Goal: Task Accomplishment & Management: Complete application form

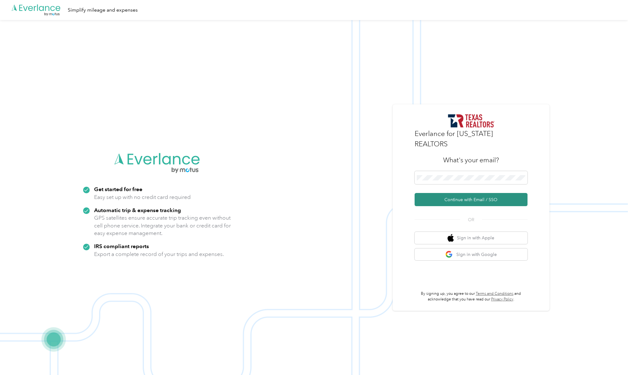
click at [446, 193] on button "Continue with Email / SSO" at bounding box center [470, 199] width 113 height 13
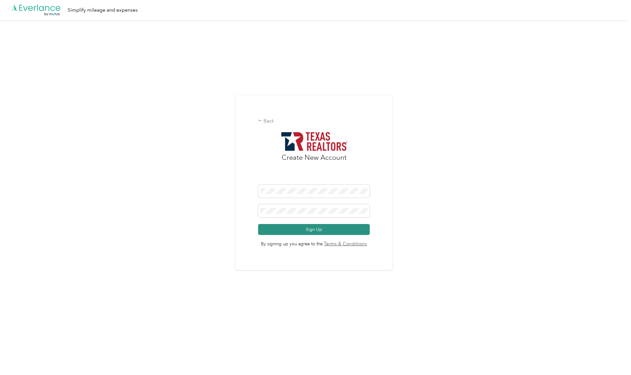
click at [318, 231] on button "Sign Up" at bounding box center [314, 229] width 112 height 11
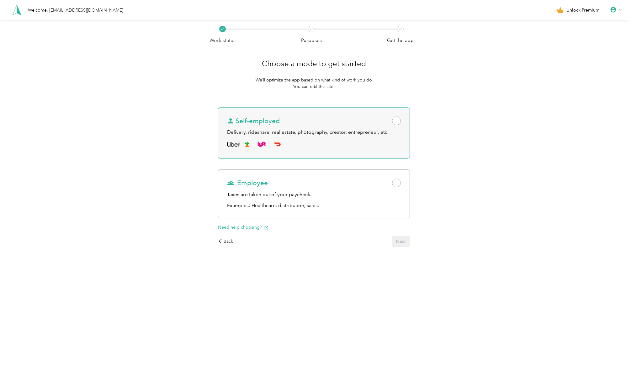
click at [398, 123] on span at bounding box center [396, 121] width 9 height 9
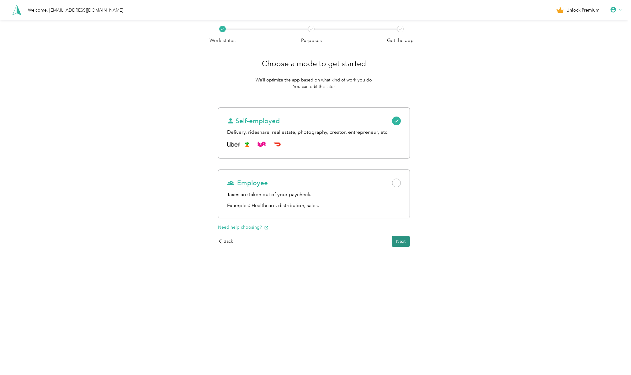
click at [401, 240] on button "Next" at bounding box center [400, 241] width 18 height 11
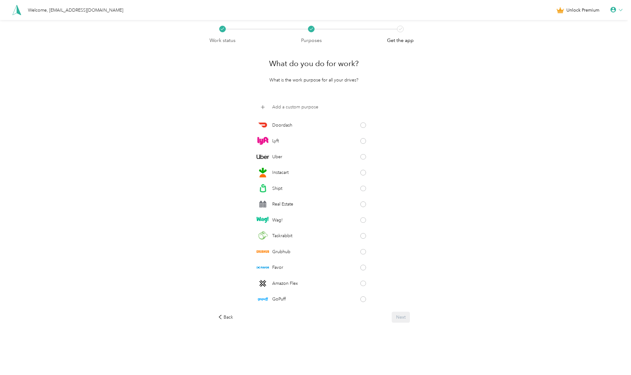
click at [294, 110] on p "Add a custom purpose" at bounding box center [295, 107] width 46 height 7
click at [365, 202] on span at bounding box center [363, 202] width 6 height 6
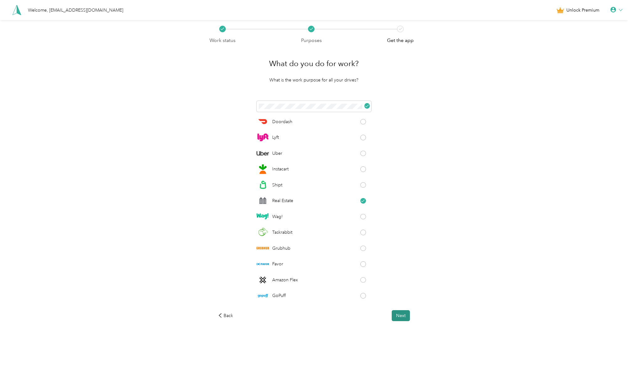
click at [400, 316] on button "Next" at bounding box center [400, 315] width 18 height 11
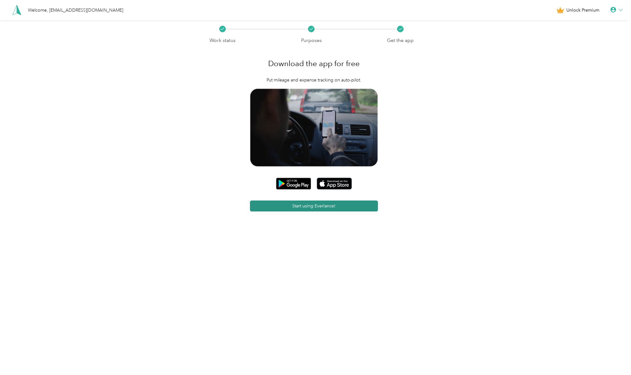
click at [337, 207] on button "Start using Everlance!" at bounding box center [314, 206] width 128 height 11
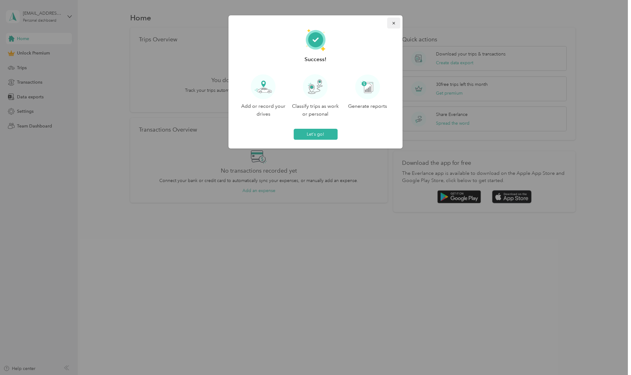
click at [394, 21] on icon "button" at bounding box center [393, 23] width 4 height 4
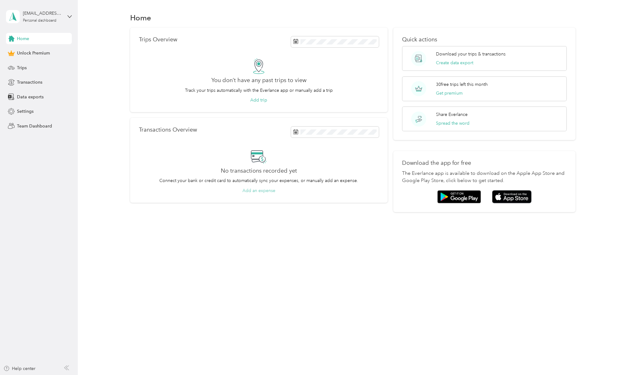
click at [268, 190] on button "Add an expense" at bounding box center [258, 190] width 33 height 7
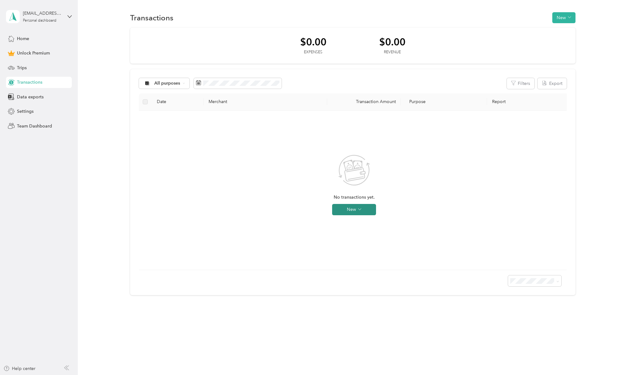
click at [353, 206] on button "New" at bounding box center [354, 209] width 44 height 11
click at [359, 222] on span "Expense" at bounding box center [362, 221] width 17 height 7
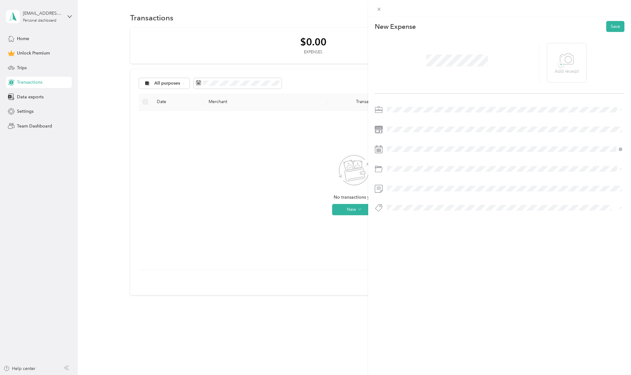
click at [395, 140] on span "Real Estate" at bounding box center [399, 142] width 21 height 5
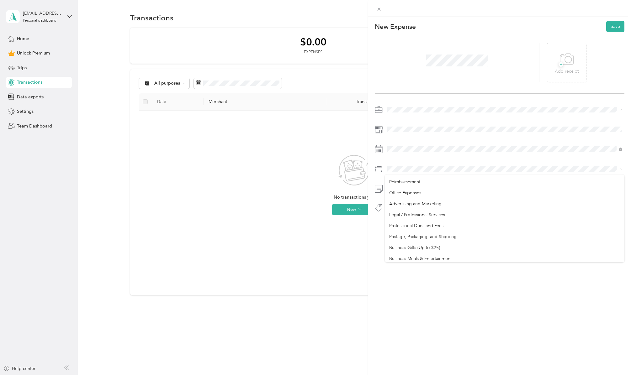
scroll to position [181, 0]
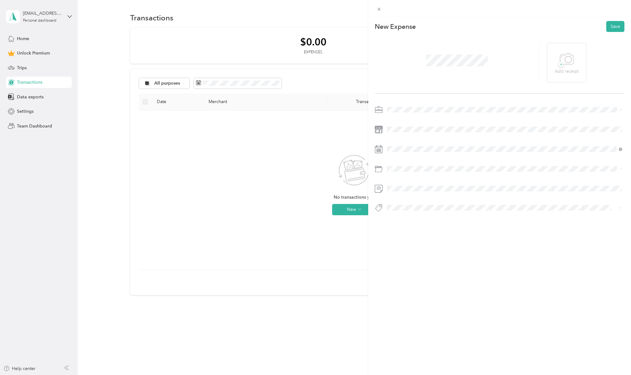
click at [410, 223] on ol "Default categories Gasoline Car Maintenance and Repairs Car Lease Payments Park…" at bounding box center [504, 219] width 239 height 88
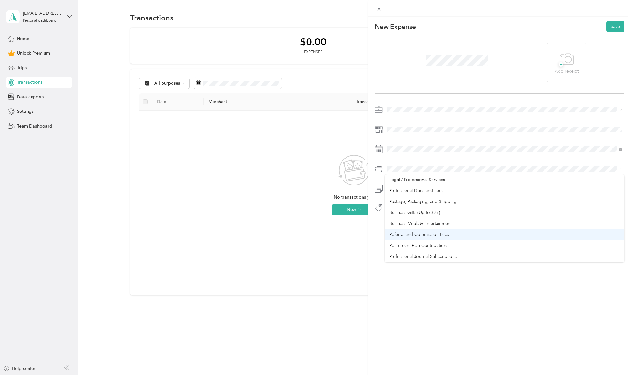
scroll to position [211, 0]
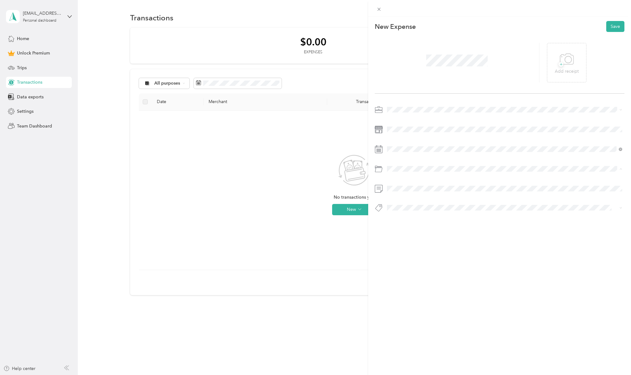
click at [411, 192] on div "Professional Dues and Fees" at bounding box center [504, 191] width 231 height 7
click at [499, 227] on button "Add tag Education" at bounding box center [504, 227] width 45 height 11
click at [510, 228] on button "Add tag Renewal" at bounding box center [504, 225] width 42 height 11
click at [505, 228] on button "Add tag Teaching" at bounding box center [504, 225] width 43 height 11
click at [619, 27] on button "Save" at bounding box center [615, 26] width 18 height 11
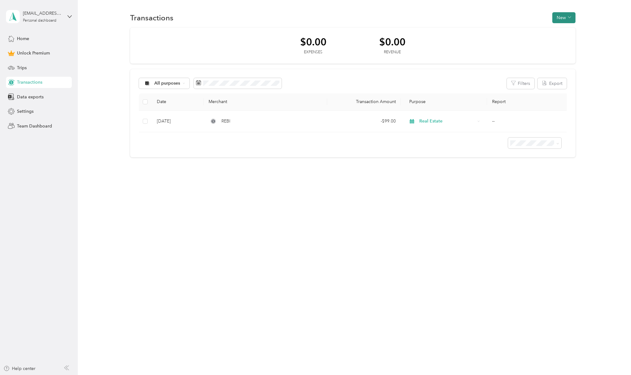
click at [568, 17] on button "New" at bounding box center [563, 17] width 23 height 11
click at [563, 31] on span "Expense" at bounding box center [565, 29] width 17 height 7
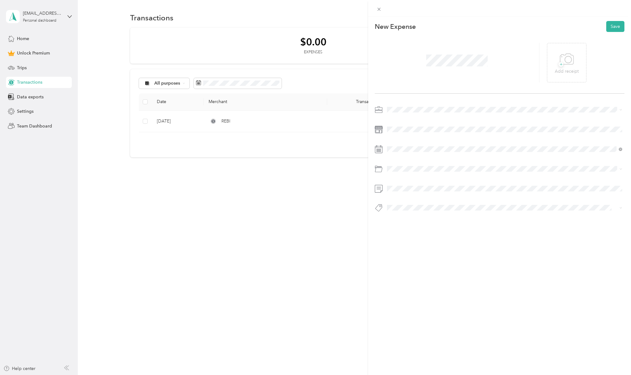
click at [396, 139] on div "Real Estate" at bounding box center [504, 141] width 231 height 7
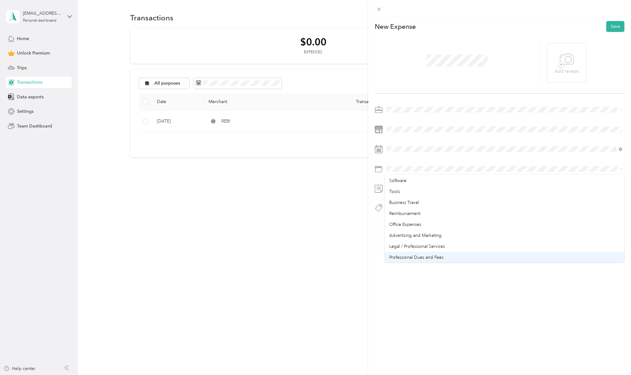
scroll to position [332, 0]
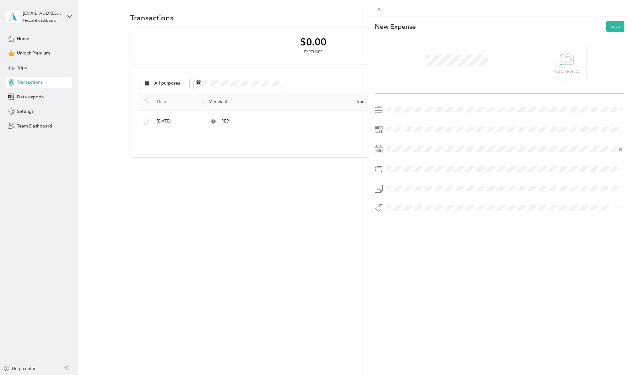
click at [401, 257] on li "Charitable Donation" at bounding box center [504, 256] width 239 height 11
click at [509, 225] on button "Add tag TREPAC" at bounding box center [504, 227] width 41 height 11
click at [613, 25] on button "Save" at bounding box center [615, 26] width 18 height 11
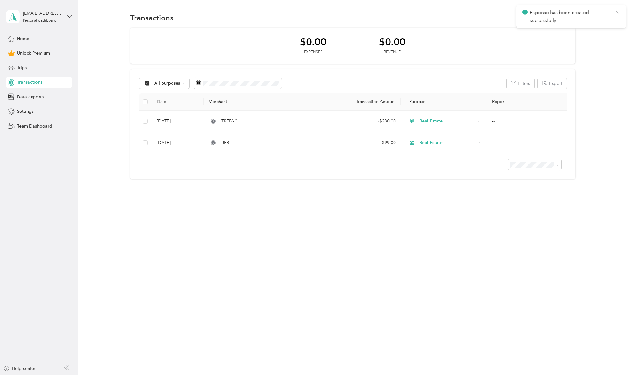
click at [618, 11] on icon at bounding box center [616, 12] width 5 height 6
click at [566, 18] on button "New" at bounding box center [563, 17] width 23 height 11
click at [566, 31] on span "Expense" at bounding box center [565, 29] width 17 height 7
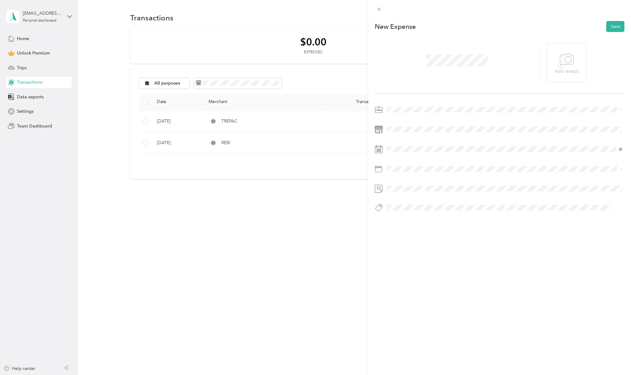
click at [392, 140] on div "Real Estate" at bounding box center [504, 141] width 231 height 7
click at [411, 204] on span "Professional Dues and Fees" at bounding box center [416, 203] width 54 height 5
click at [400, 230] on span "Renewal" at bounding box center [400, 231] width 15 height 6
click at [613, 30] on button "Save" at bounding box center [615, 26] width 18 height 11
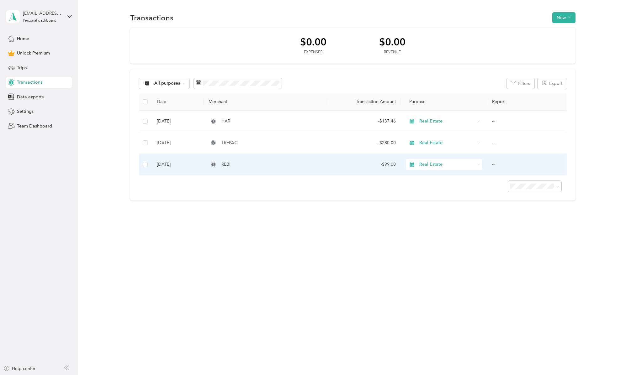
click at [254, 159] on td "REBI" at bounding box center [264, 165] width 123 height 22
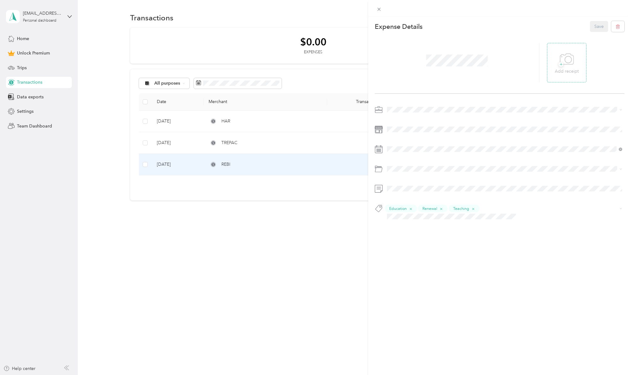
click at [568, 68] on p "Add receipt" at bounding box center [566, 71] width 24 height 7
click at [598, 28] on button "Save" at bounding box center [599, 26] width 18 height 11
